Goal: Transaction & Acquisition: Book appointment/travel/reservation

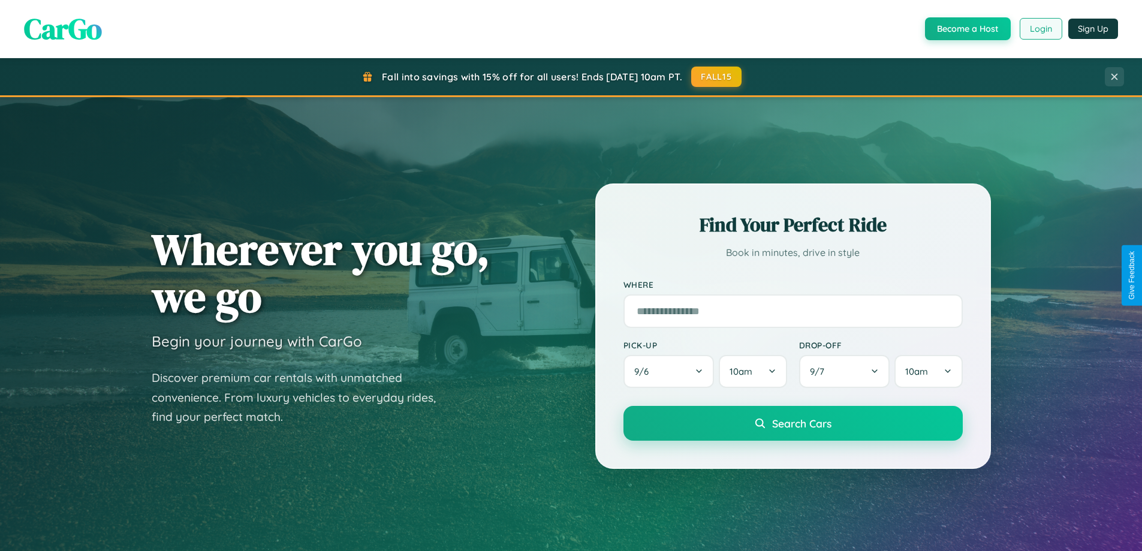
click at [1041, 29] on button "Login" at bounding box center [1041, 29] width 43 height 22
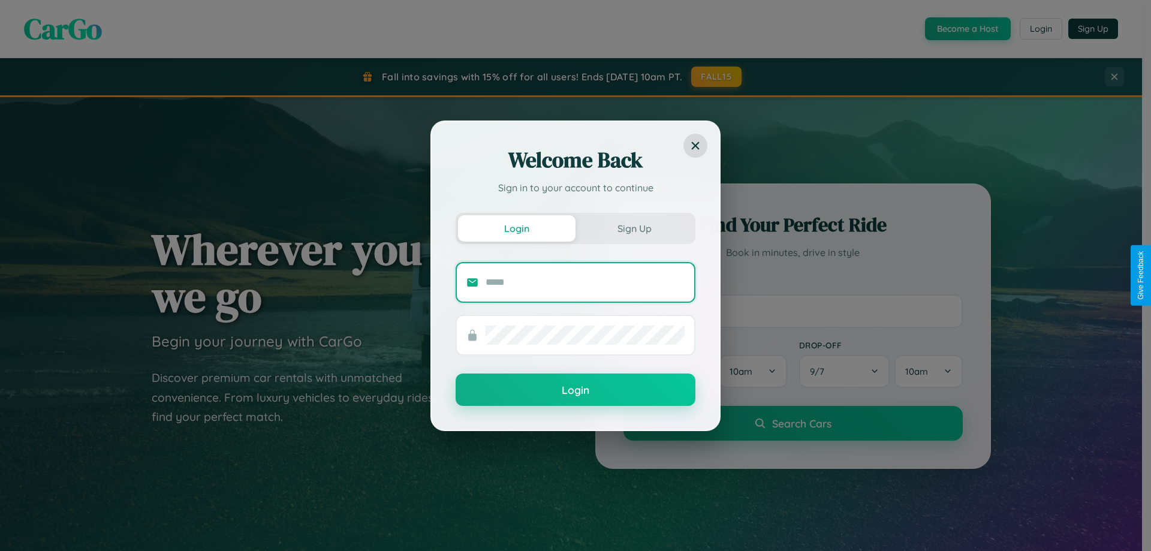
click at [585, 282] on input "text" at bounding box center [585, 282] width 199 height 19
type input "**********"
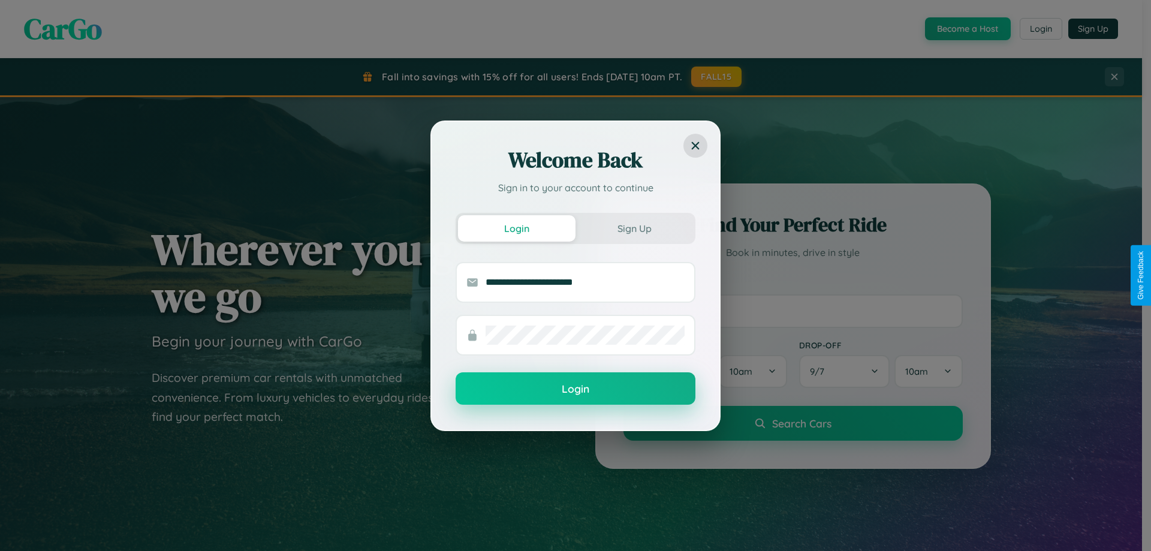
click at [576, 389] on button "Login" at bounding box center [576, 388] width 240 height 32
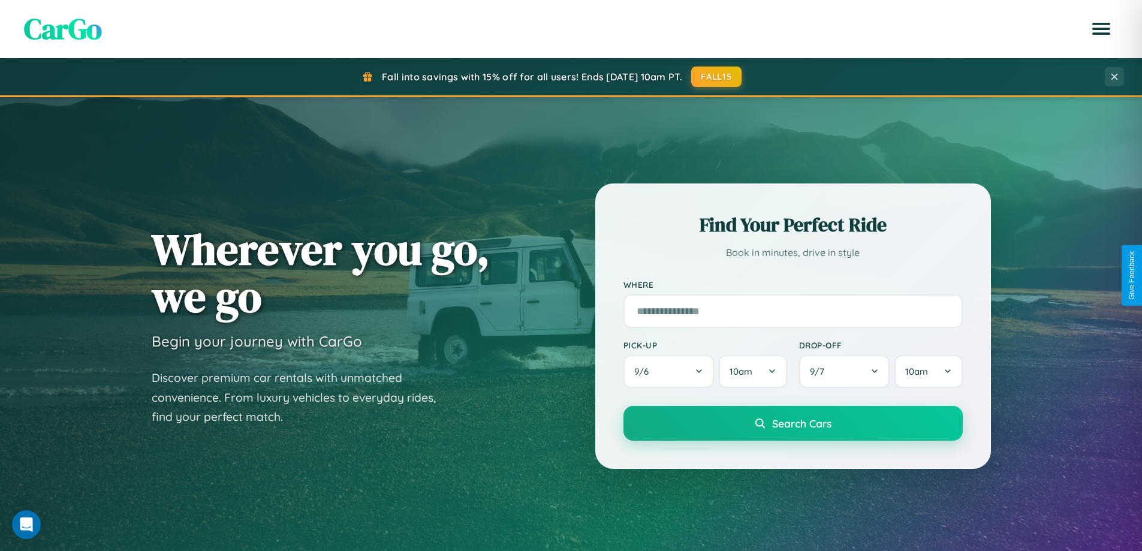
scroll to position [35, 0]
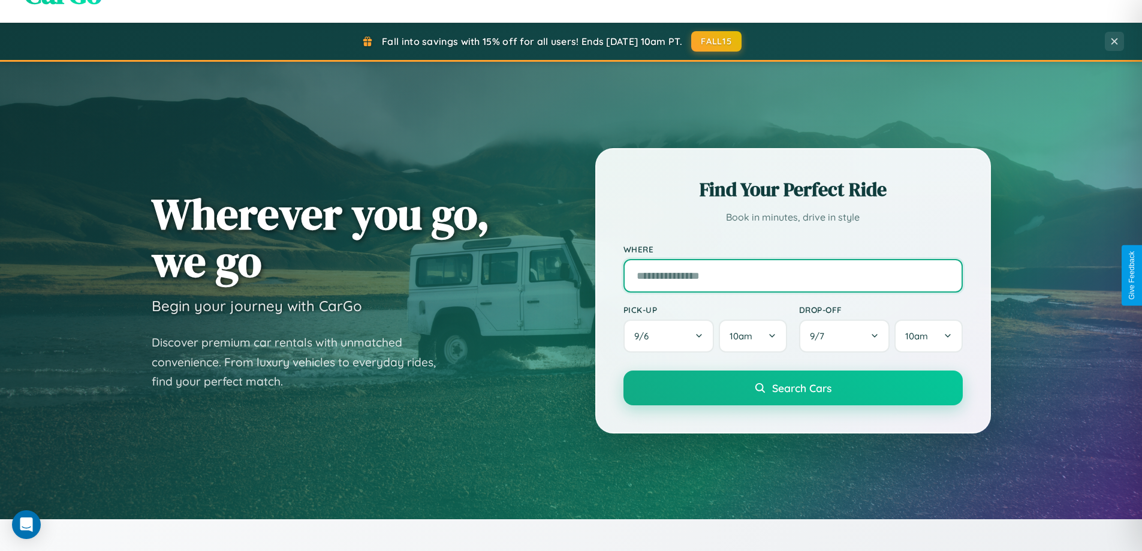
click at [793, 275] on input "text" at bounding box center [793, 276] width 339 height 34
type input "**********"
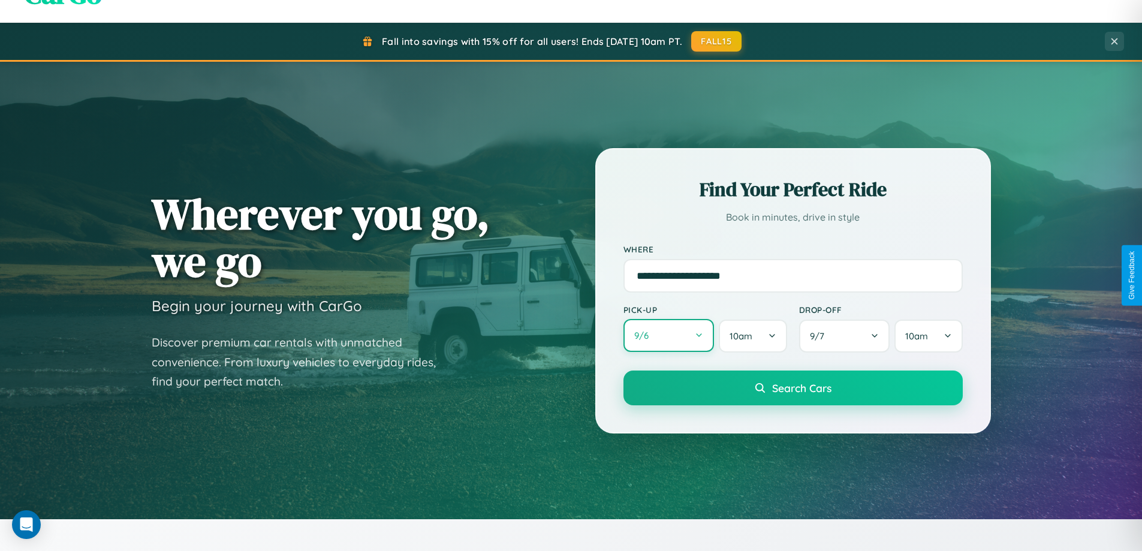
click at [669, 336] on button "9 / 6" at bounding box center [669, 335] width 91 height 33
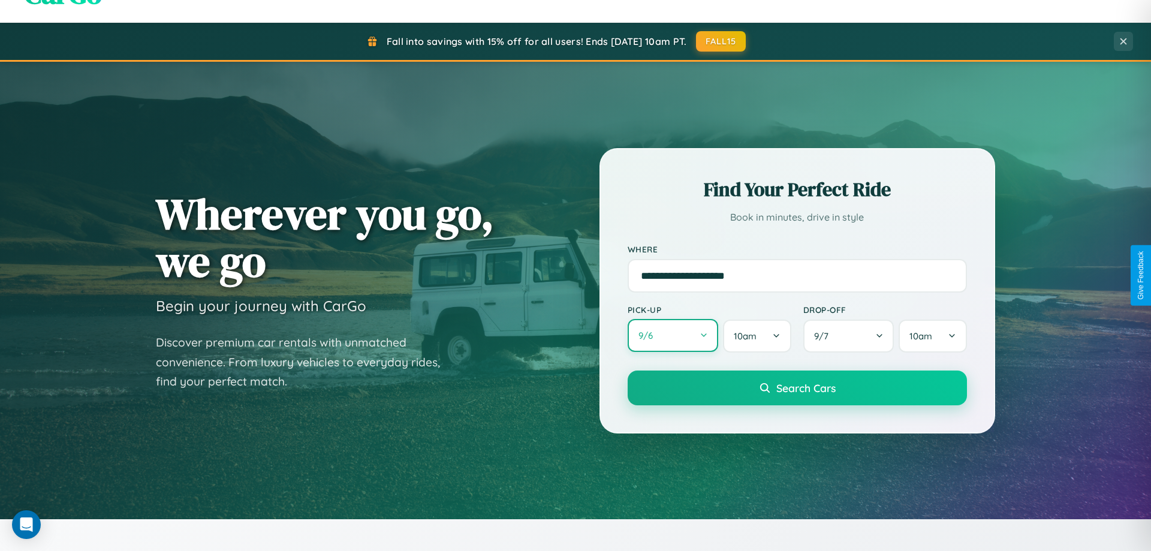
select select "*"
select select "****"
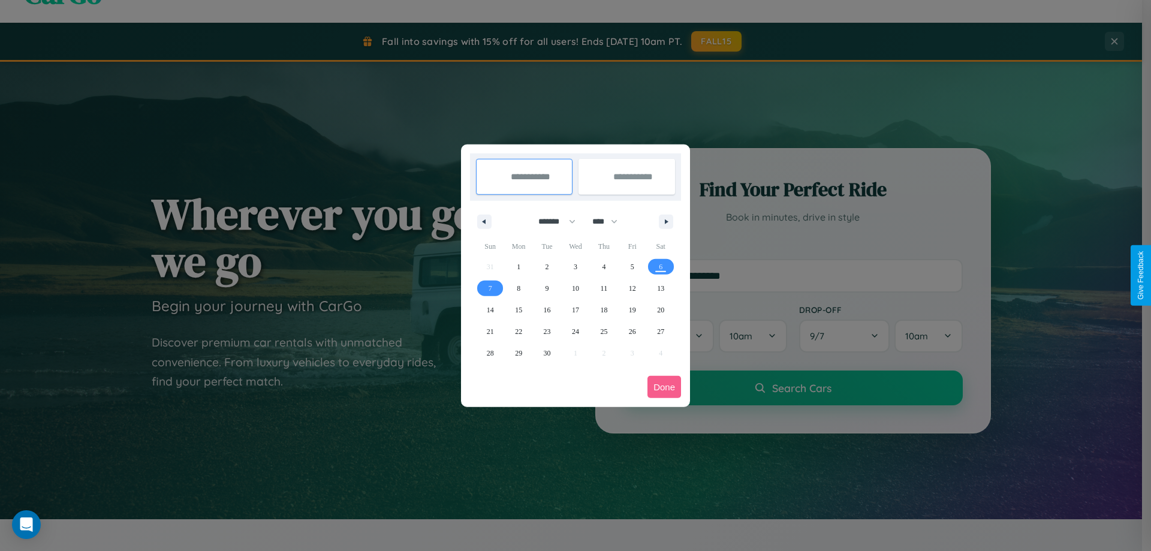
drag, startPoint x: 552, startPoint y: 221, endPoint x: 576, endPoint y: 240, distance: 30.7
click at [552, 221] on select "******* ******** ***** ***** *** **** **** ****** ********* ******* ******** **…" at bounding box center [555, 222] width 51 height 20
select select "*"
click at [611, 221] on select "**** **** **** **** **** **** **** **** **** **** **** **** **** **** **** ****…" at bounding box center [605, 222] width 36 height 20
select select "****"
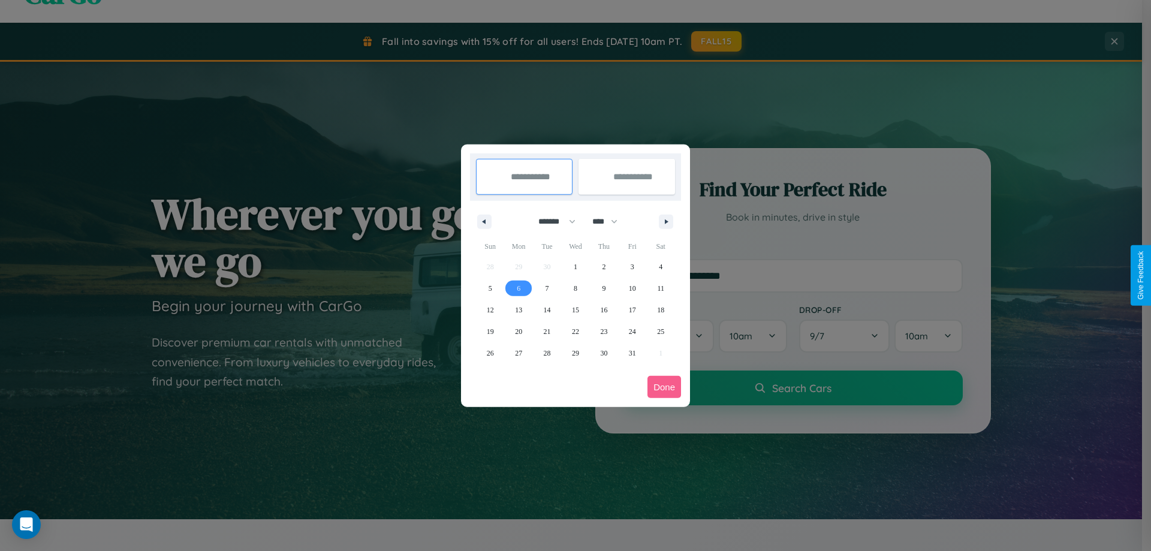
click at [519, 288] on span "6" at bounding box center [519, 289] width 4 height 22
type input "**********"
click at [604, 288] on span "9" at bounding box center [604, 289] width 4 height 22
type input "**********"
click at [664, 387] on button "Done" at bounding box center [665, 387] width 34 height 22
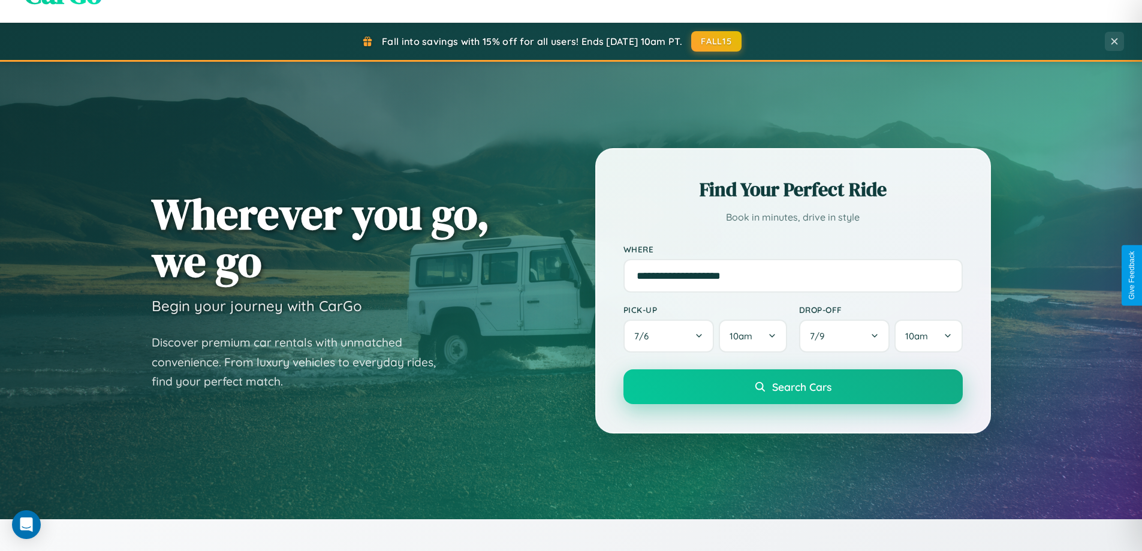
click at [793, 387] on span "Search Cars" at bounding box center [801, 386] width 59 height 13
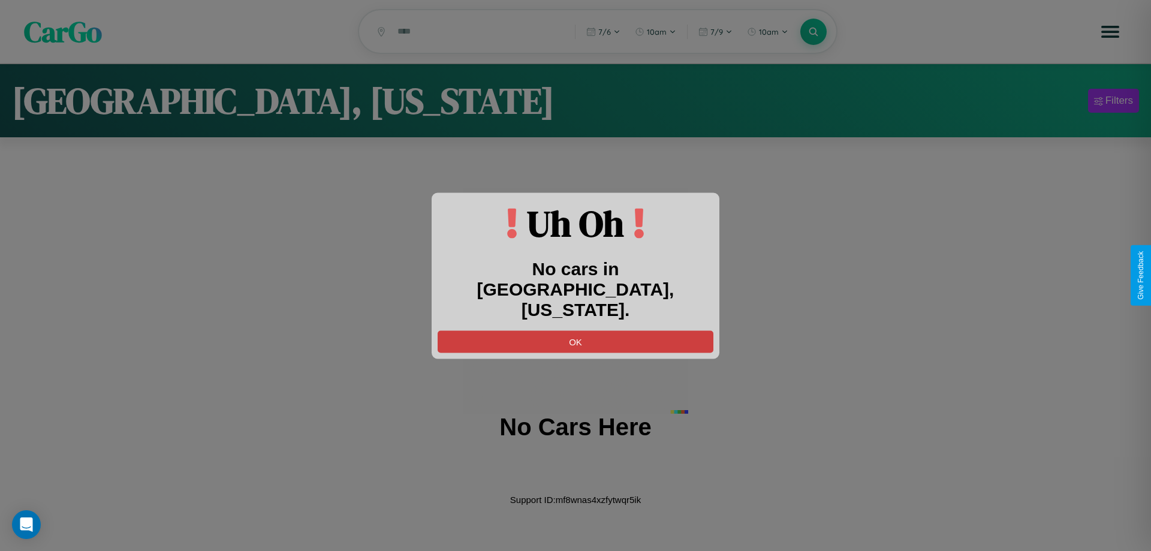
click at [576, 331] on button "OK" at bounding box center [576, 341] width 276 height 22
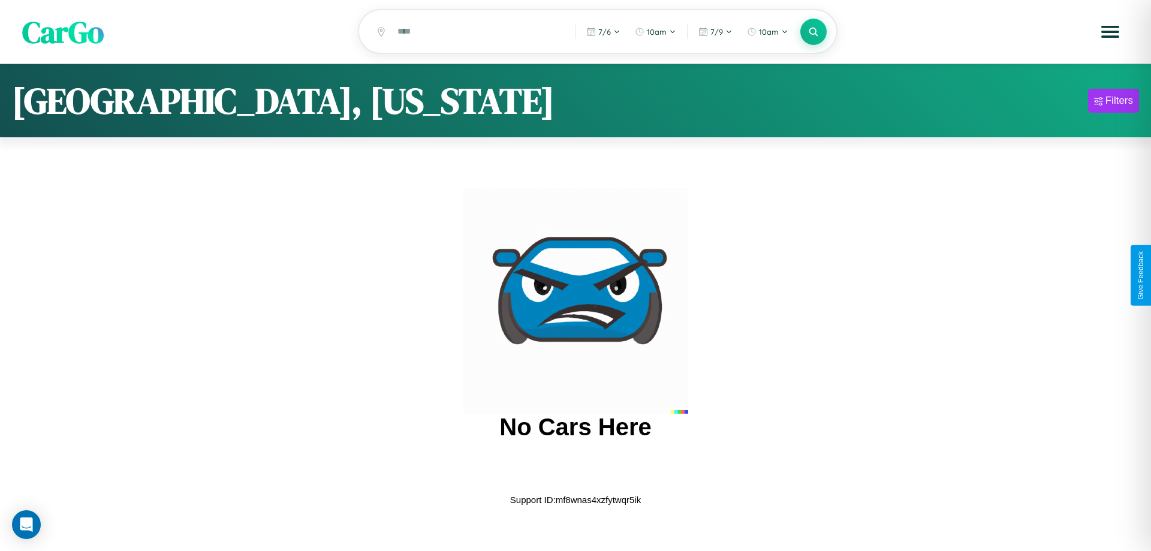
click at [63, 32] on span "CarGo" at bounding box center [63, 31] width 82 height 41
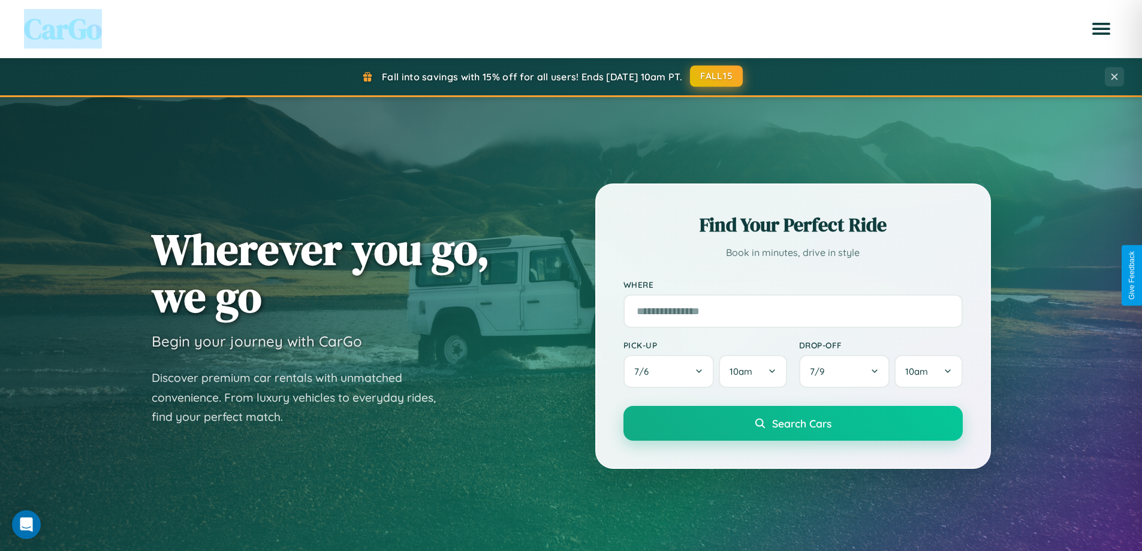
click at [717, 76] on button "FALL15" at bounding box center [716, 76] width 53 height 22
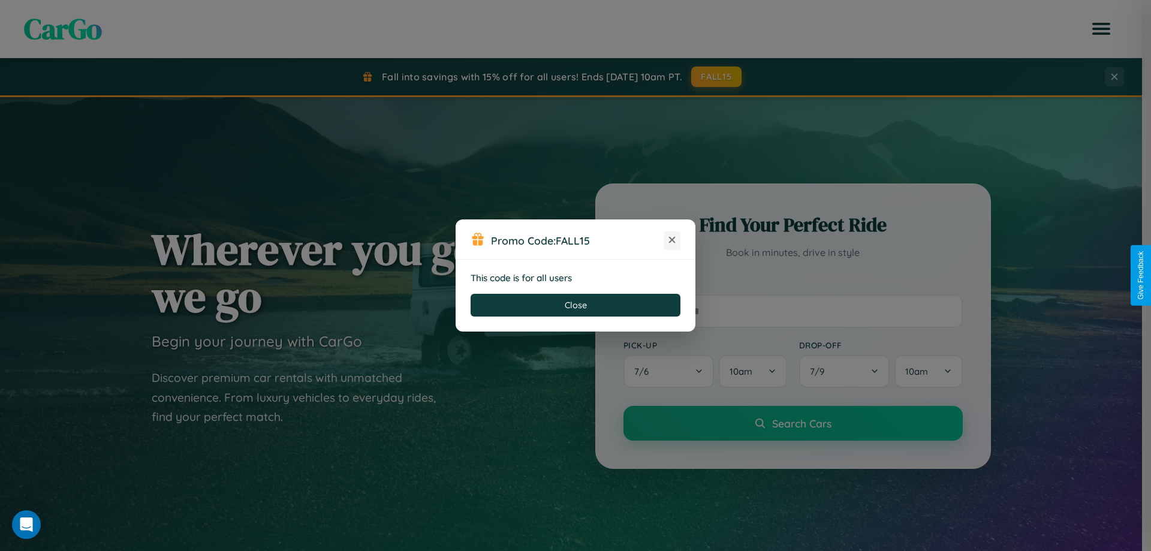
click at [672, 240] on icon at bounding box center [672, 240] width 12 height 12
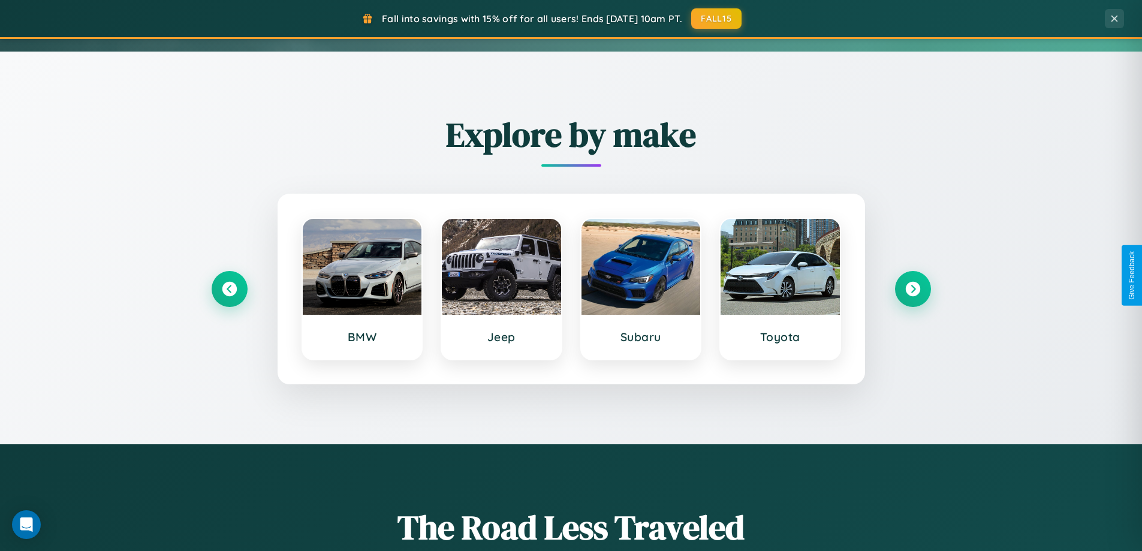
scroll to position [517, 0]
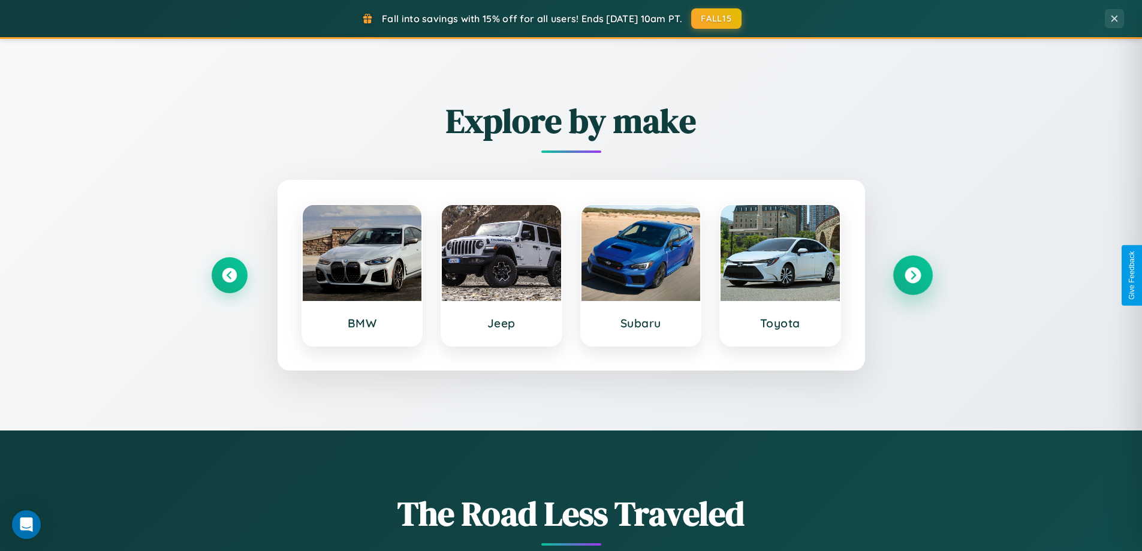
click at [913, 275] on icon at bounding box center [913, 275] width 16 height 16
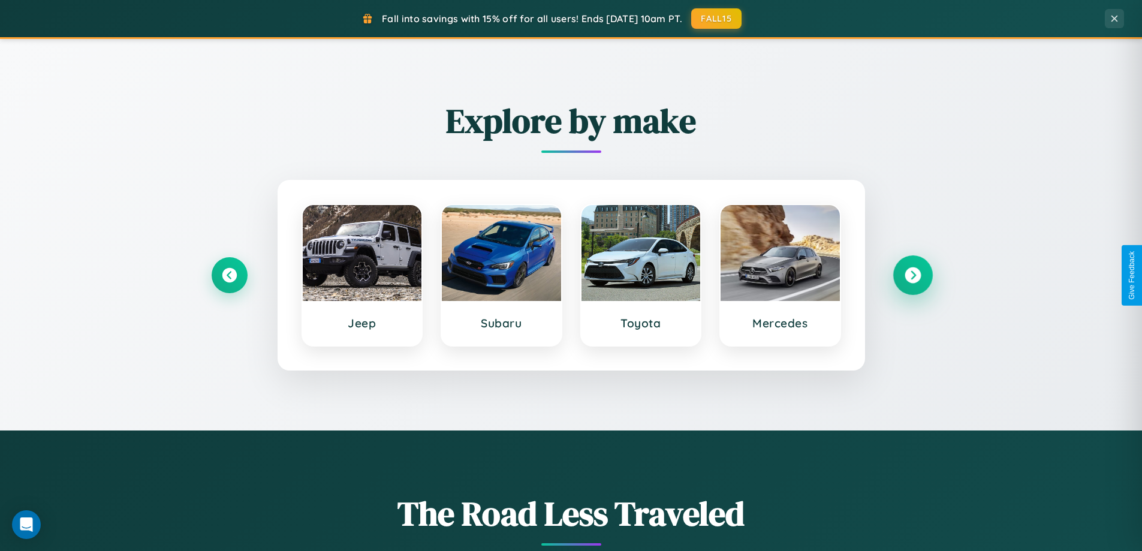
click at [913, 275] on icon at bounding box center [913, 275] width 16 height 16
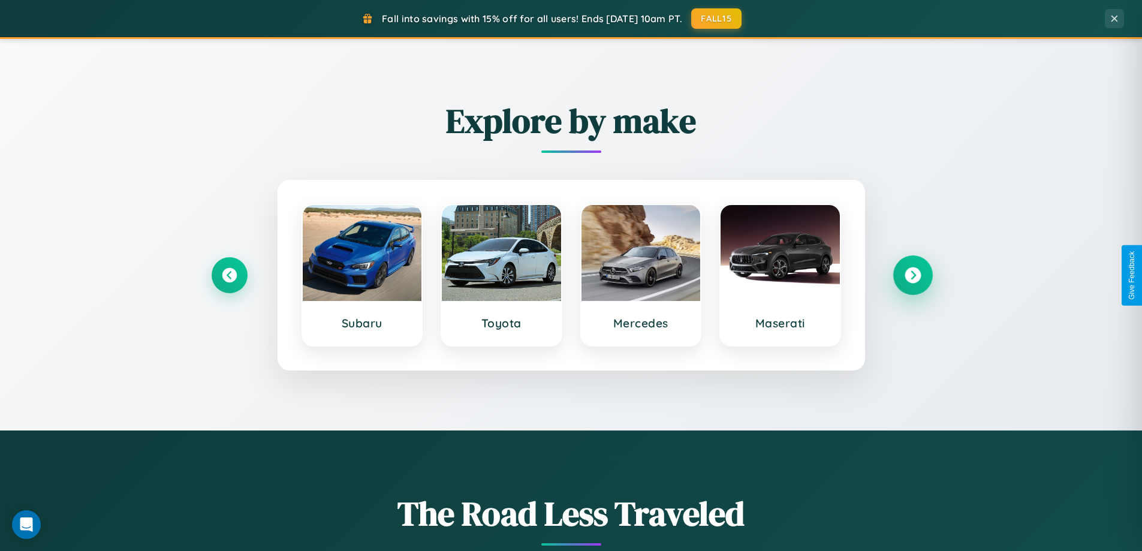
click at [913, 275] on icon at bounding box center [913, 275] width 16 height 16
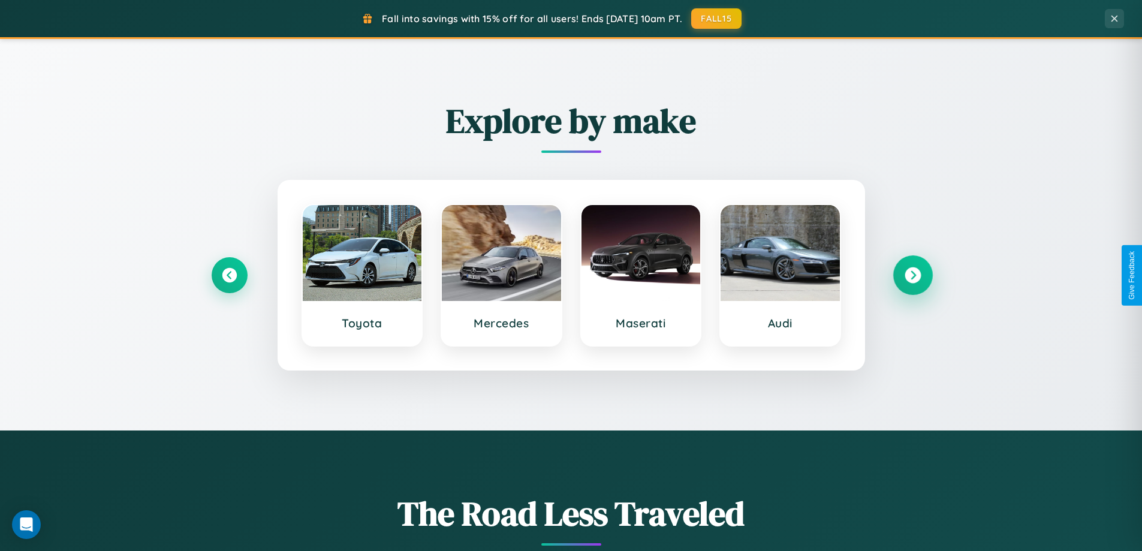
click at [913, 275] on icon at bounding box center [913, 275] width 16 height 16
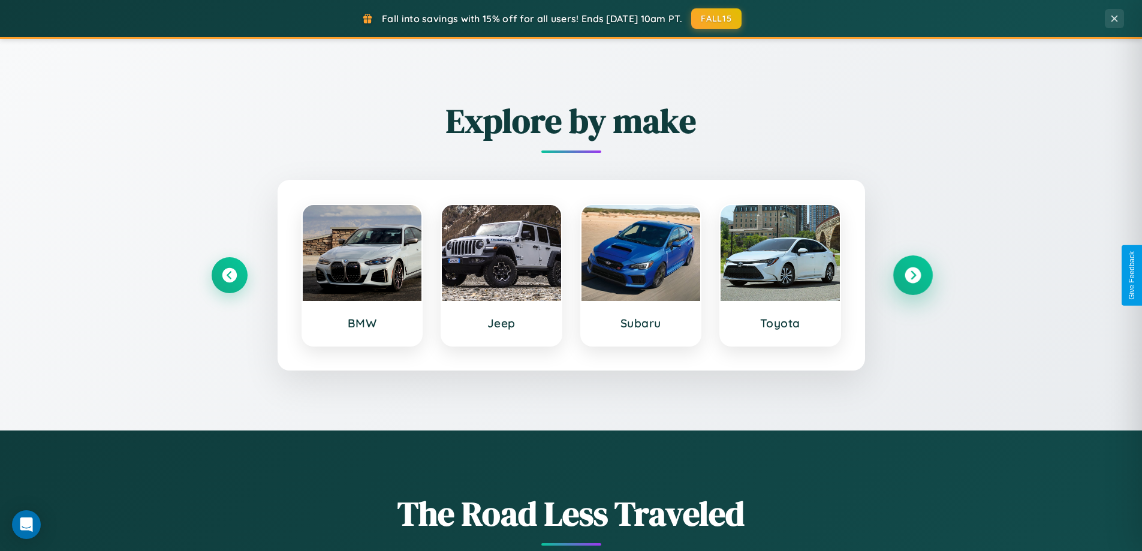
click at [913, 275] on icon at bounding box center [913, 275] width 16 height 16
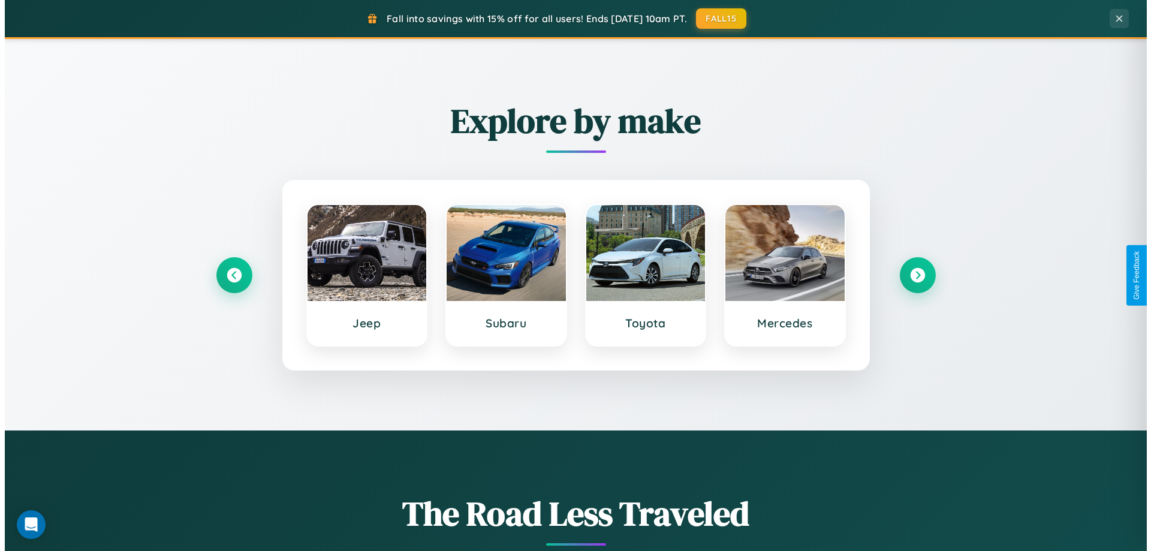
scroll to position [0, 0]
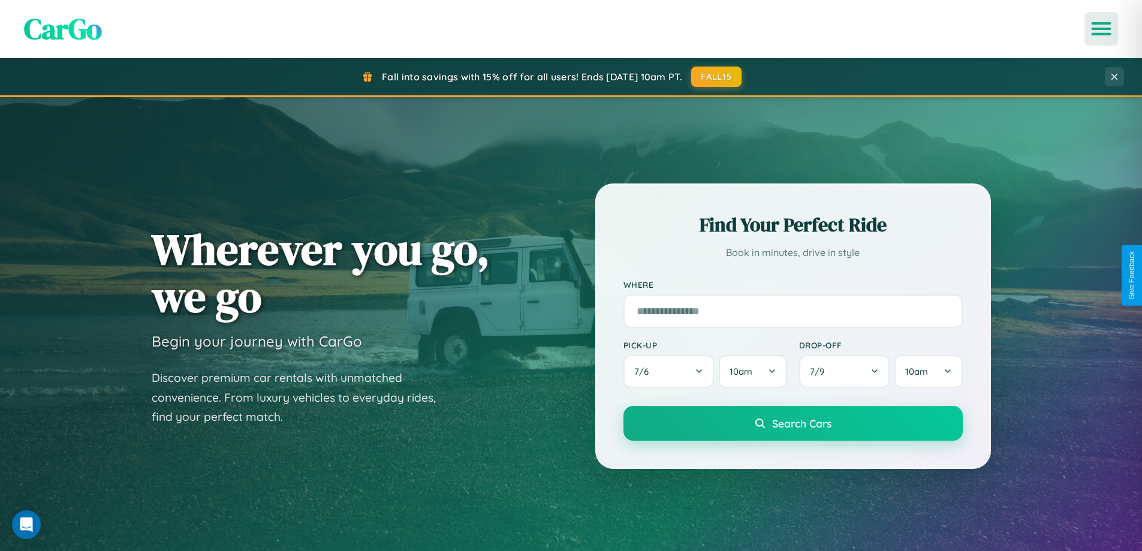
click at [1102, 29] on icon "Open menu" at bounding box center [1101, 28] width 17 height 11
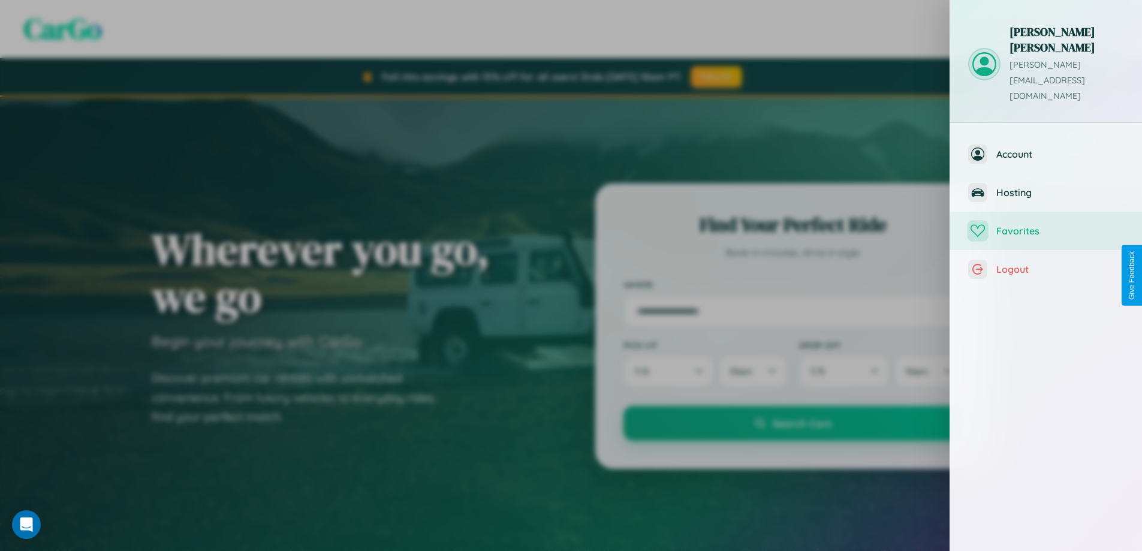
click at [1047, 225] on span "Favorites" at bounding box center [1061, 231] width 128 height 12
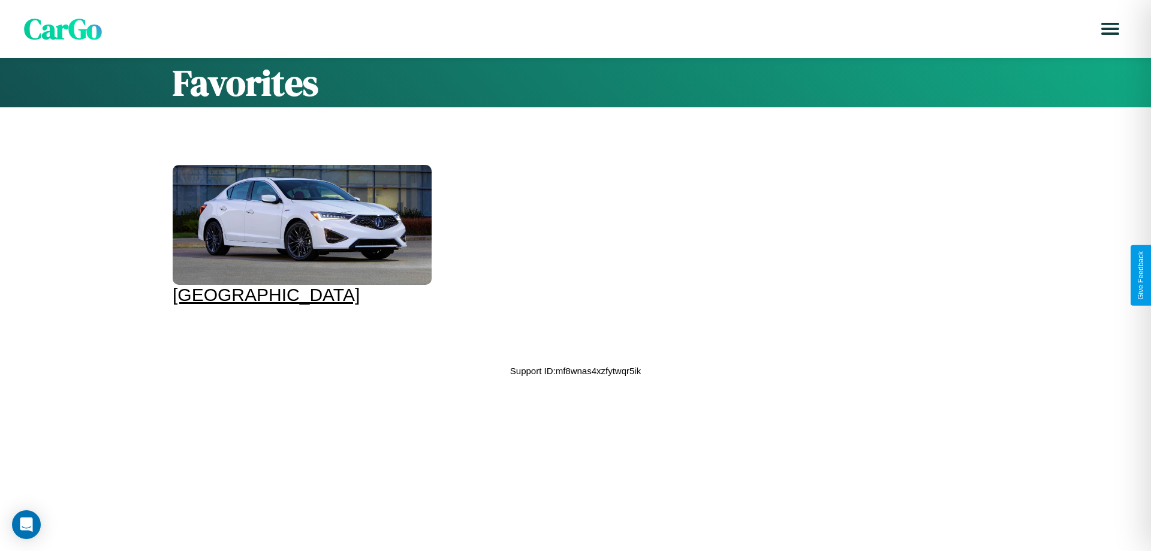
click at [300, 235] on div at bounding box center [302, 225] width 259 height 120
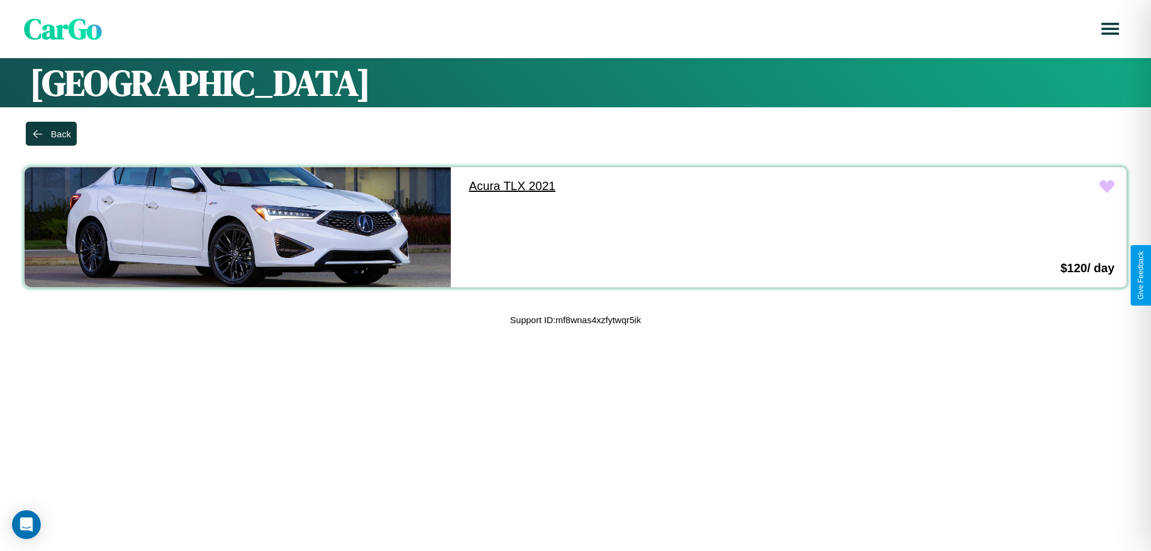
click at [664, 186] on link "Acura TLX 2021" at bounding box center [670, 186] width 426 height 38
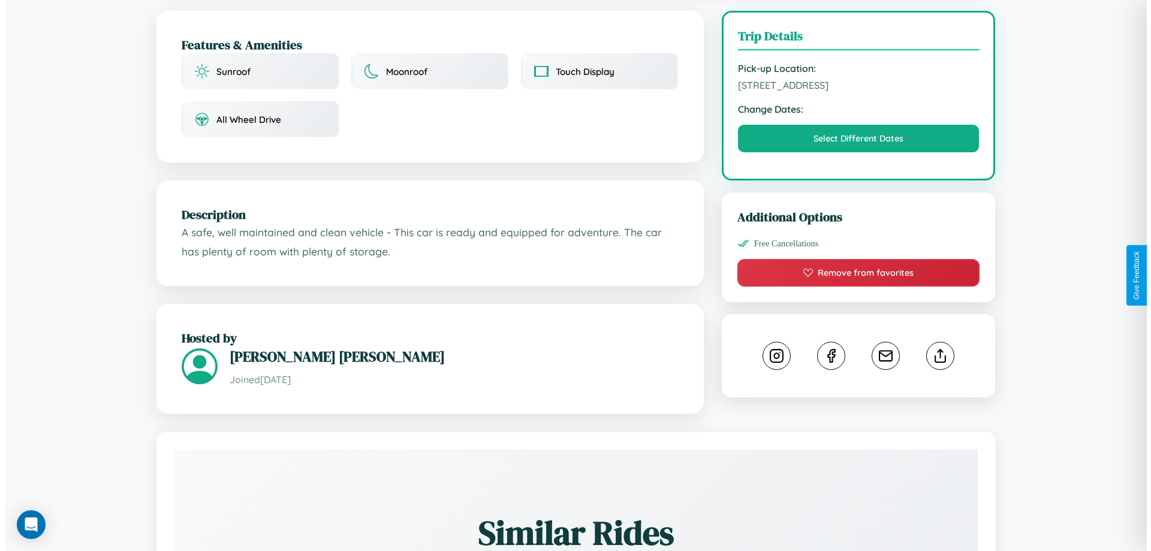
scroll to position [311, 0]
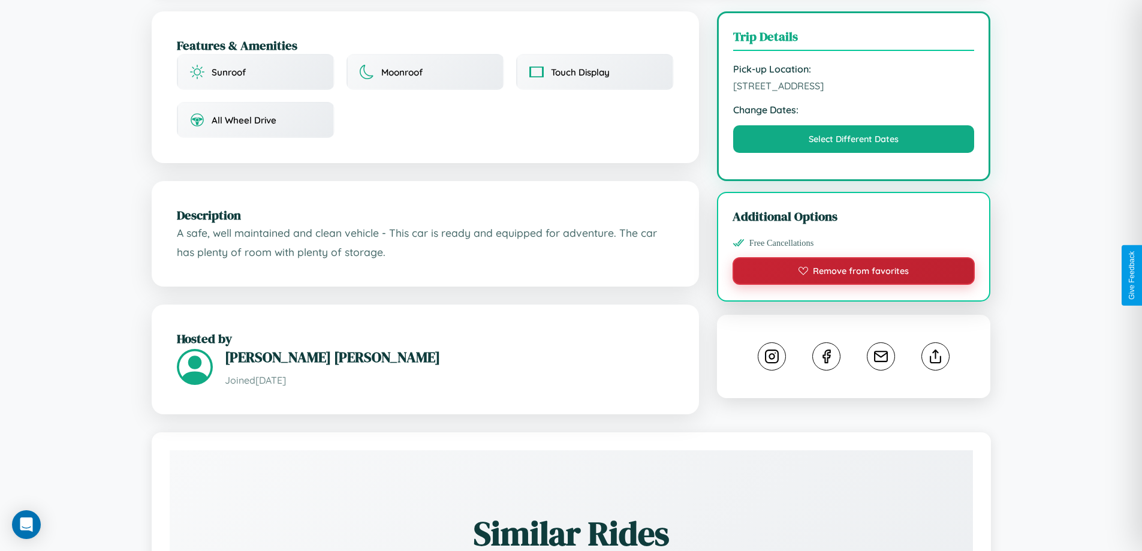
click at [854, 273] on button "Remove from favorites" at bounding box center [854, 271] width 243 height 28
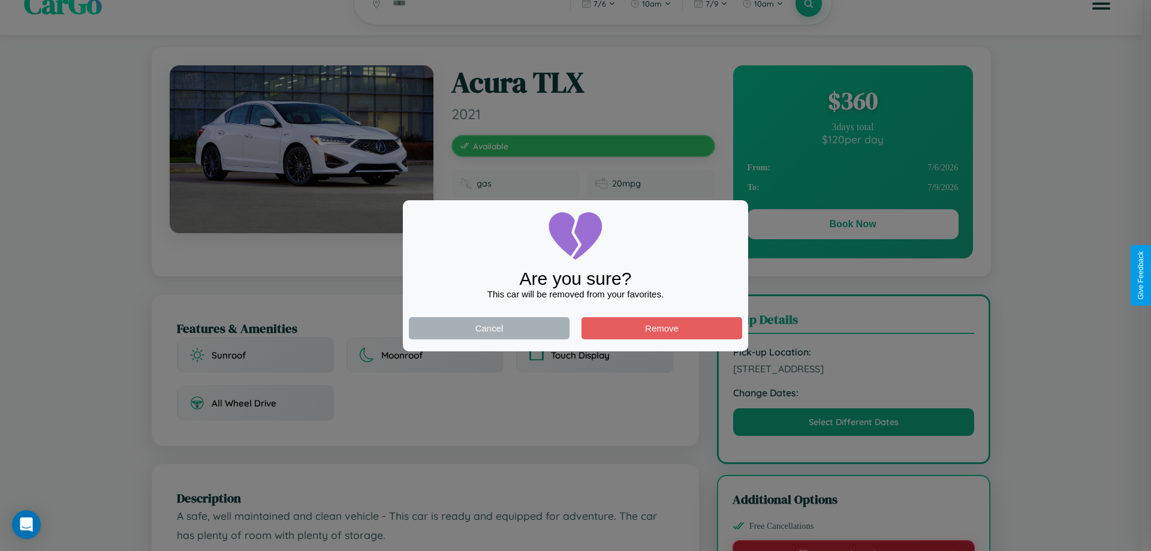
scroll to position [0, 0]
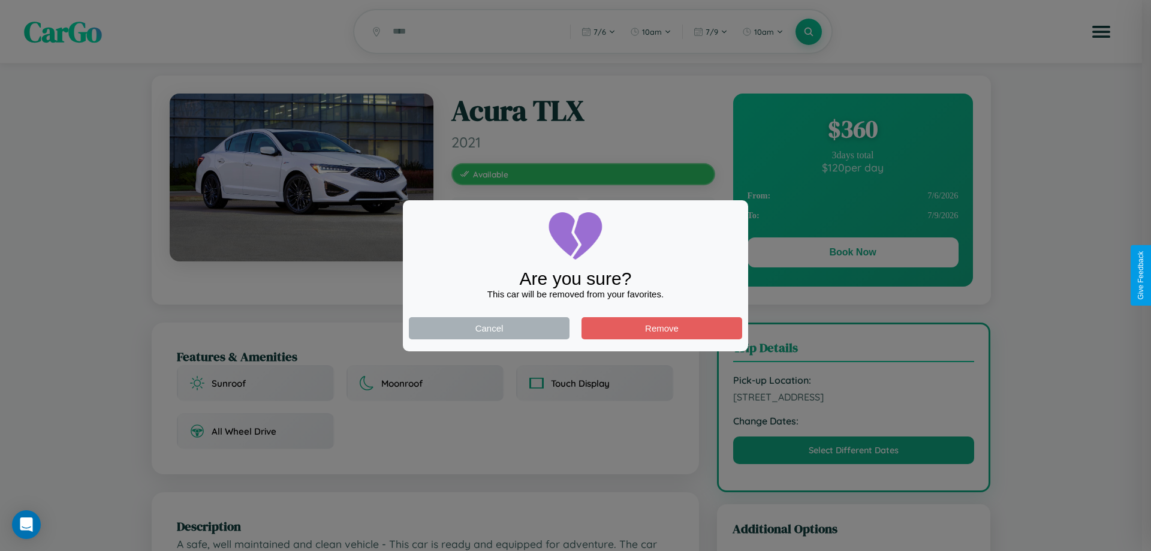
click at [853, 254] on div at bounding box center [575, 275] width 1151 height 551
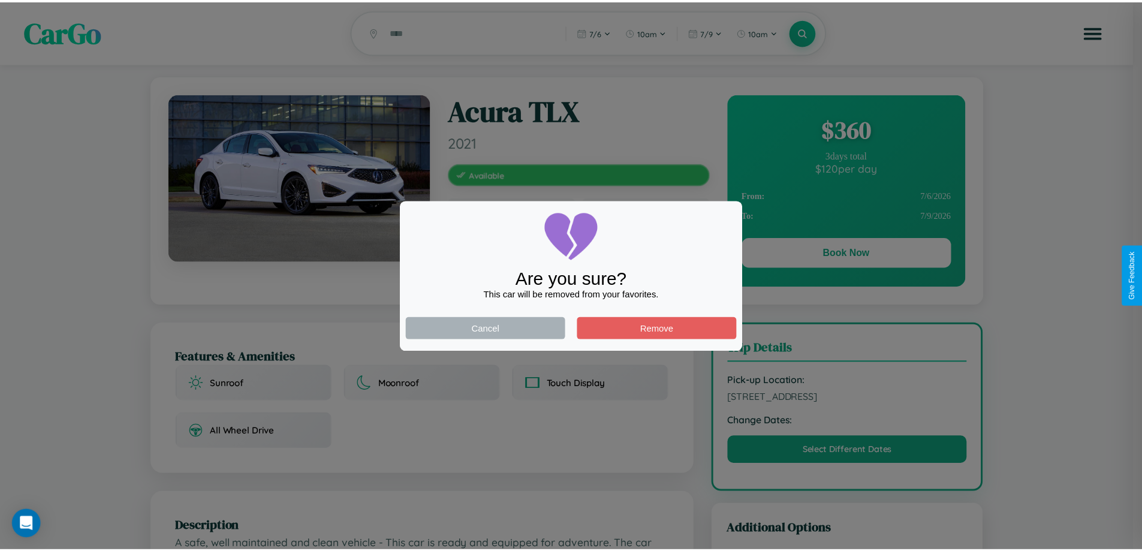
scroll to position [311, 0]
